Goal: Check status

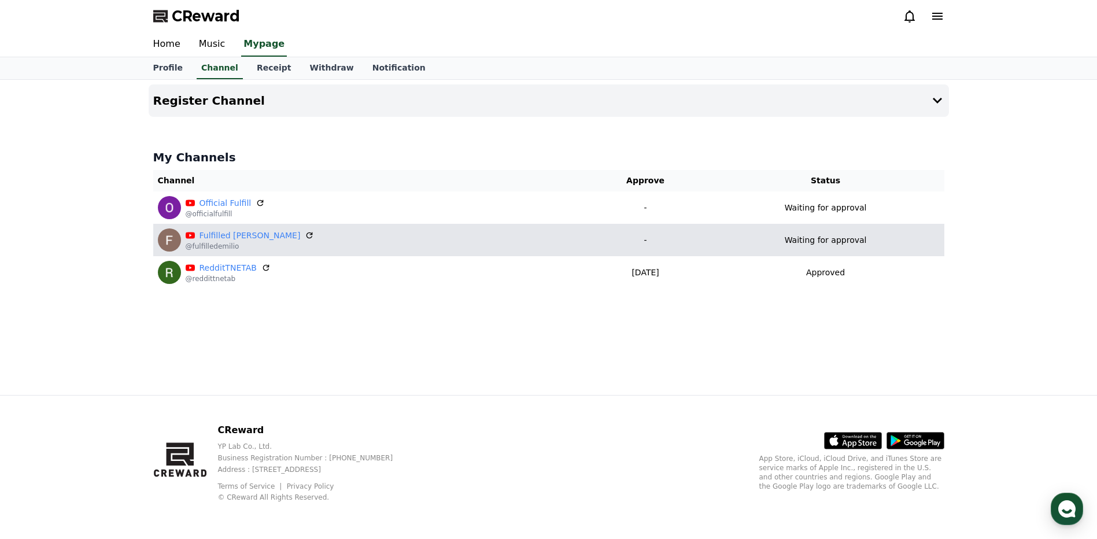
click at [791, 240] on p "Waiting for approval" at bounding box center [826, 240] width 82 height 12
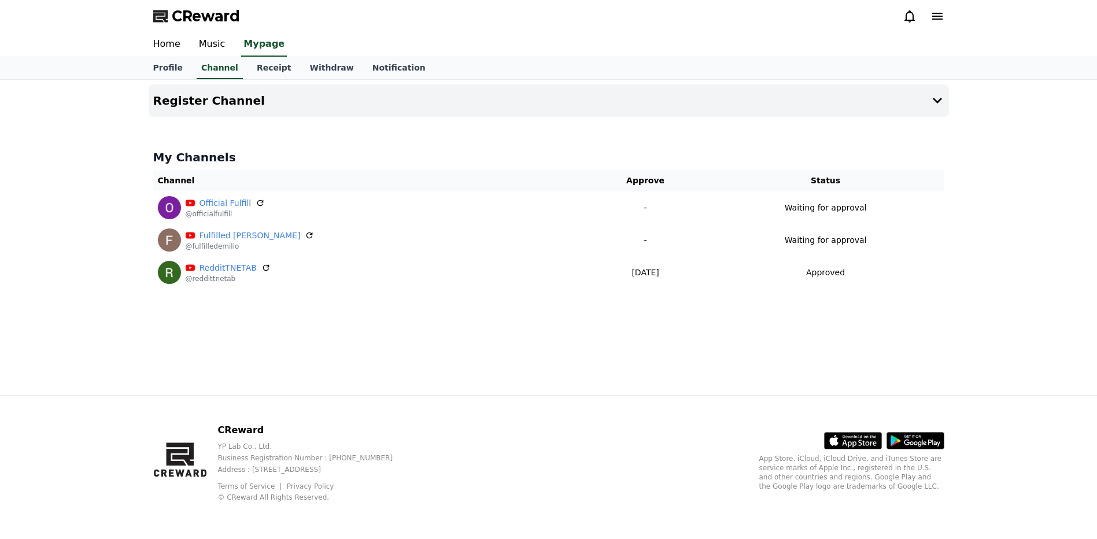
click at [809, 237] on p "Waiting for approval" at bounding box center [826, 240] width 82 height 12
copy p "for"
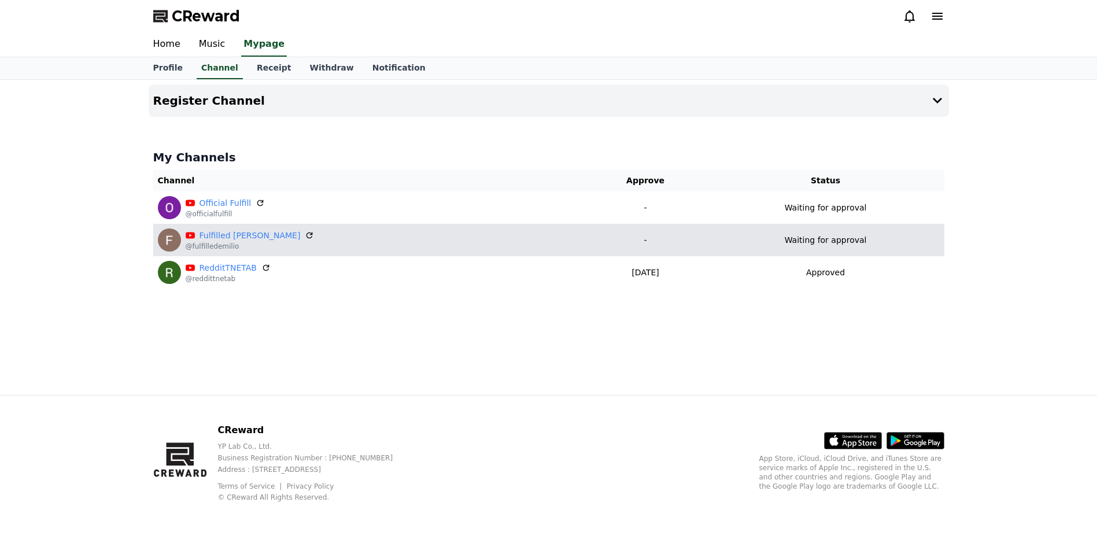
click at [776, 226] on td "Waiting for approval" at bounding box center [826, 240] width 237 height 32
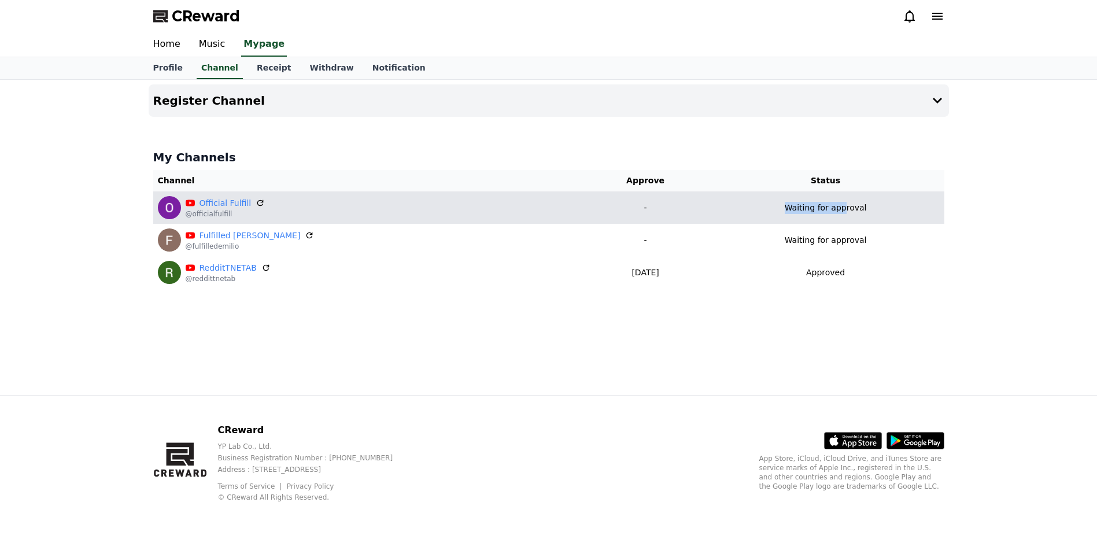
drag, startPoint x: 775, startPoint y: 214, endPoint x: 837, endPoint y: 217, distance: 62.0
click at [837, 217] on td "Waiting for approval" at bounding box center [826, 207] width 237 height 32
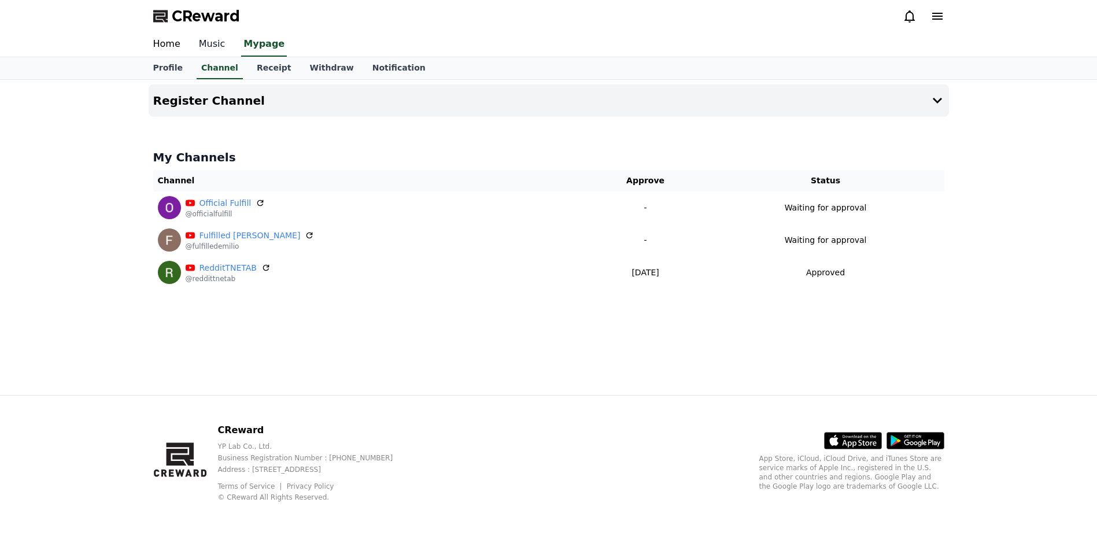
drag, startPoint x: 0, startPoint y: 0, endPoint x: 204, endPoint y: 43, distance: 208.7
click at [204, 43] on link "Music" at bounding box center [212, 44] width 45 height 24
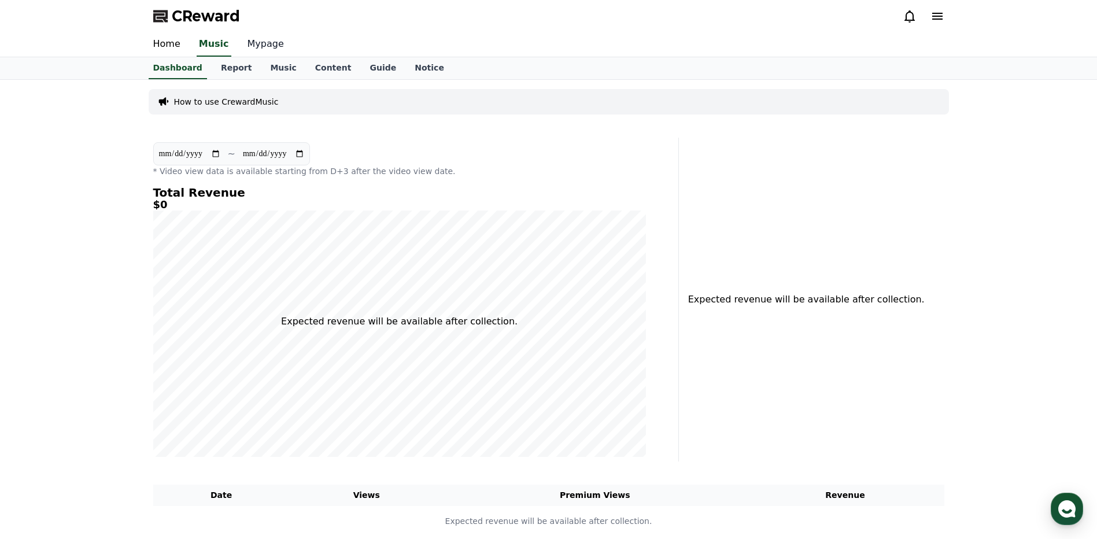
click at [266, 46] on link "Mypage" at bounding box center [265, 44] width 55 height 24
select select "**********"
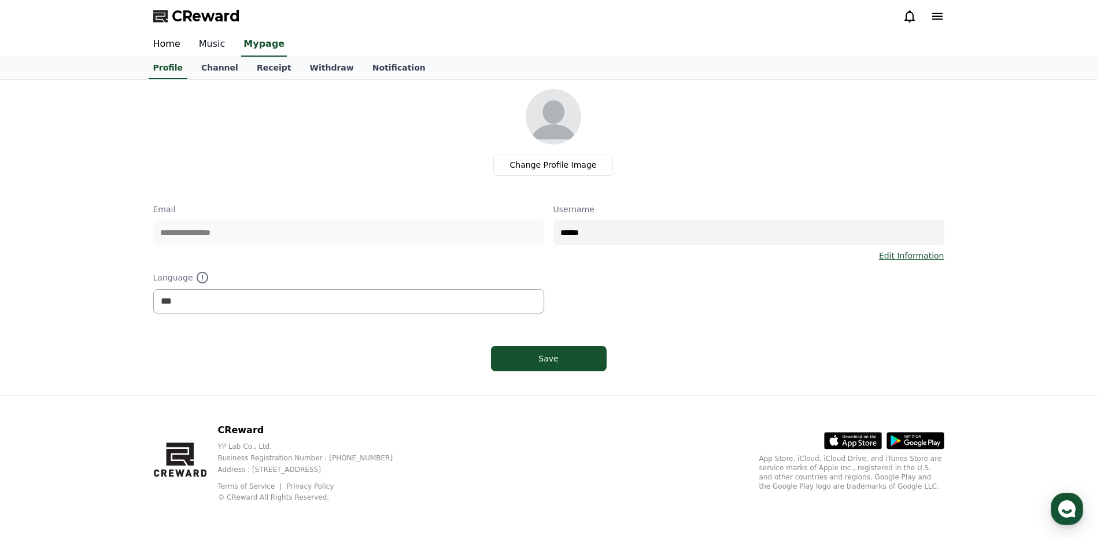
click at [219, 51] on link "Music" at bounding box center [212, 44] width 45 height 24
click at [256, 47] on link "Mypage" at bounding box center [265, 44] width 55 height 24
click at [194, 69] on link "Channel" at bounding box center [220, 68] width 56 height 22
click at [227, 76] on link "Channel" at bounding box center [220, 68] width 46 height 22
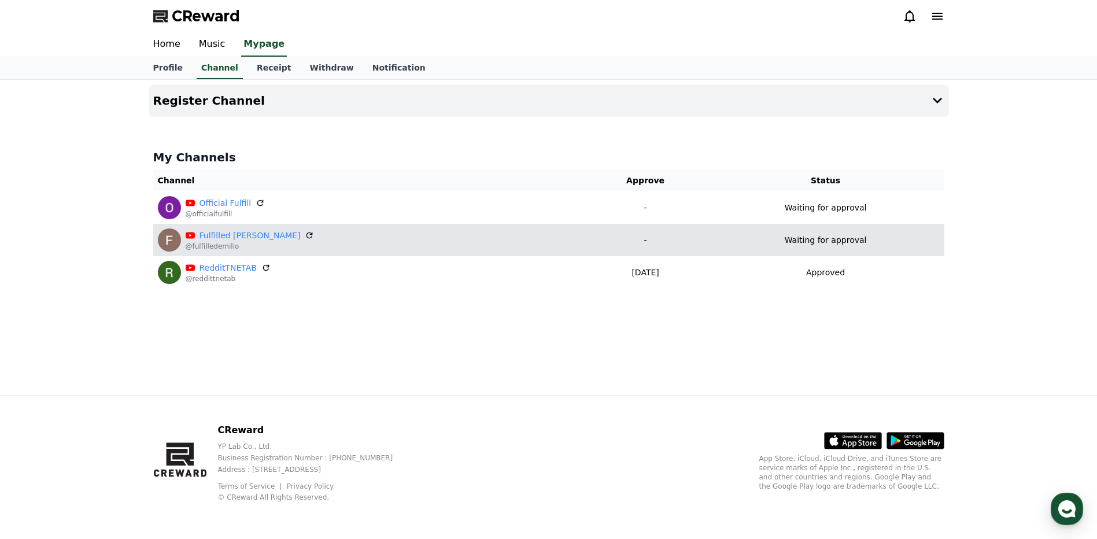
click at [300, 249] on div "Fulfilled Emilio @fulfilledemilio" at bounding box center [369, 240] width 422 height 23
click at [305, 238] on icon at bounding box center [310, 235] width 10 height 10
